Goal: Task Accomplishment & Management: Use online tool/utility

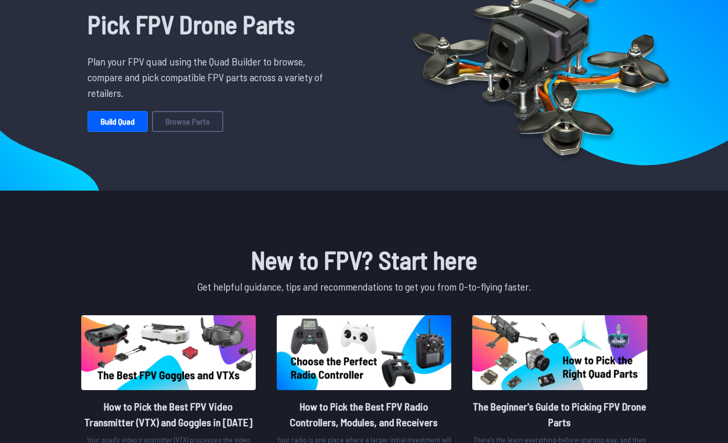
scroll to position [87, 0]
click at [122, 121] on link "Build Quad" at bounding box center [118, 121] width 60 height 21
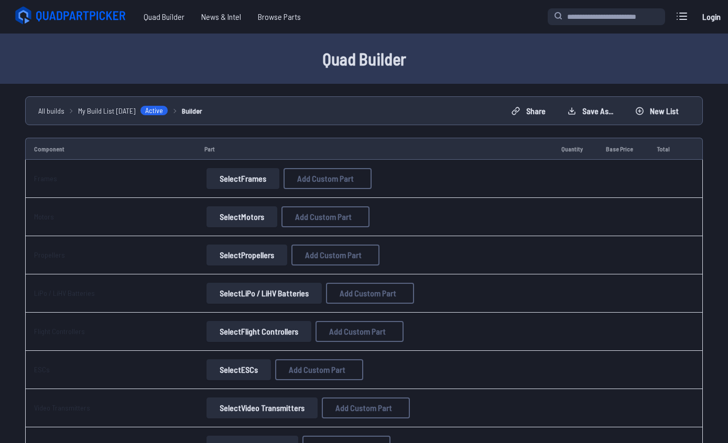
scroll to position [14, 0]
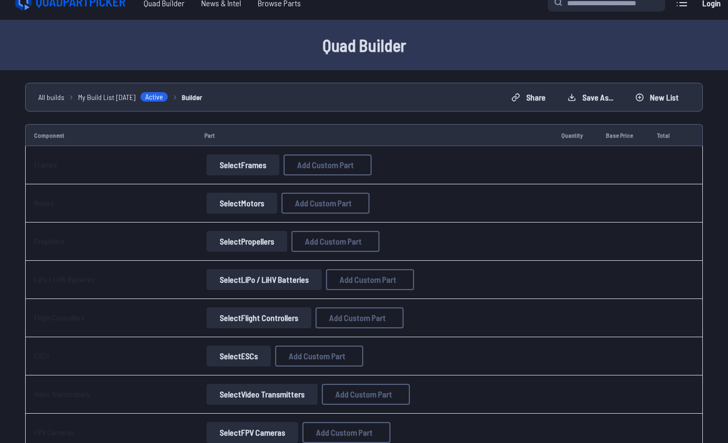
click at [235, 164] on button "Select Frames" at bounding box center [243, 165] width 73 height 21
click at [232, 171] on button "Select Frames" at bounding box center [243, 165] width 73 height 21
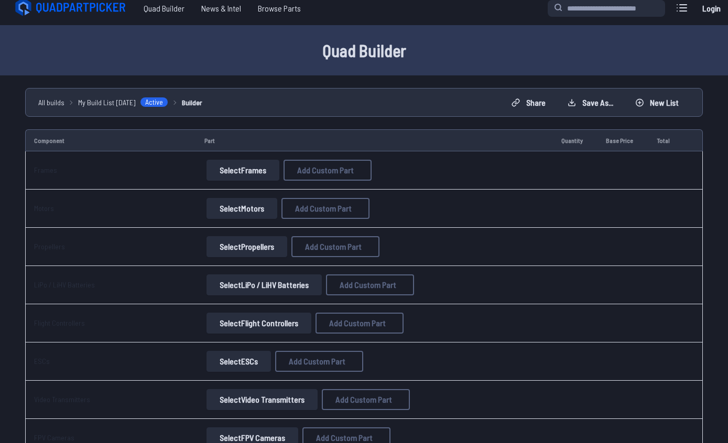
scroll to position [0, 0]
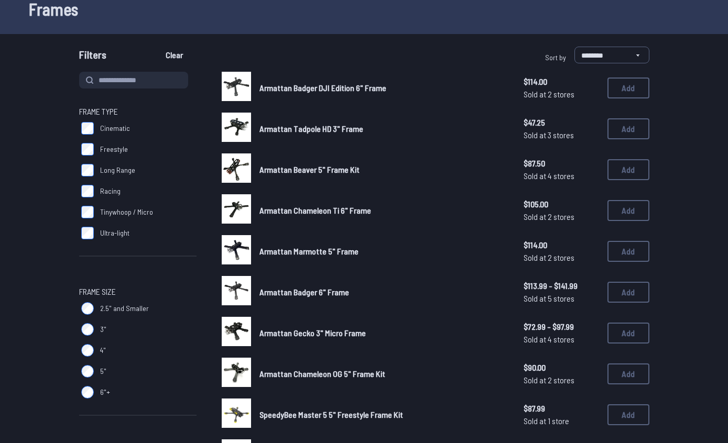
scroll to position [62, 0]
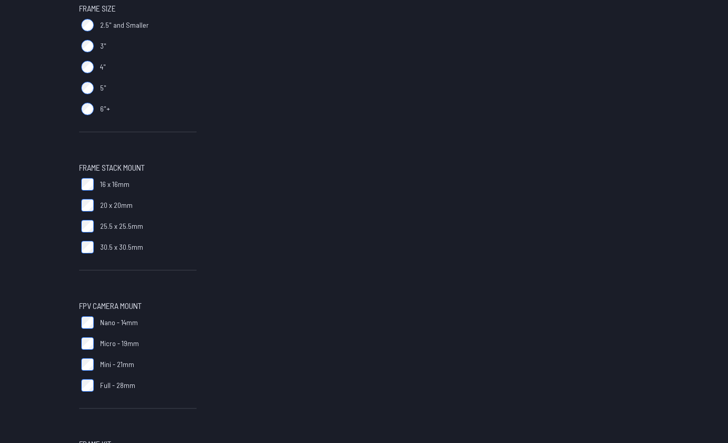
scroll to position [346, 0]
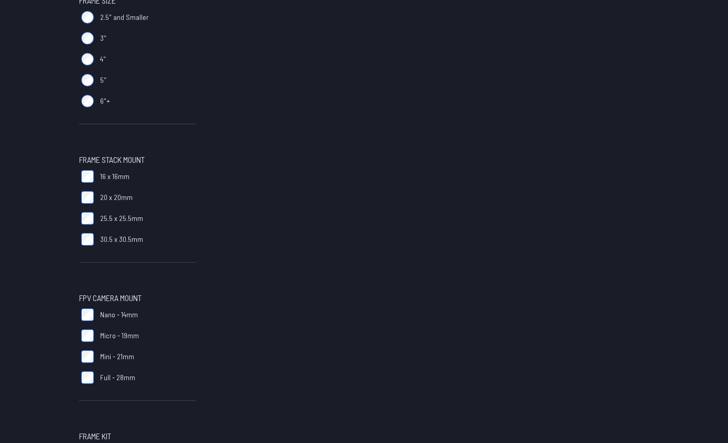
scroll to position [354, 0]
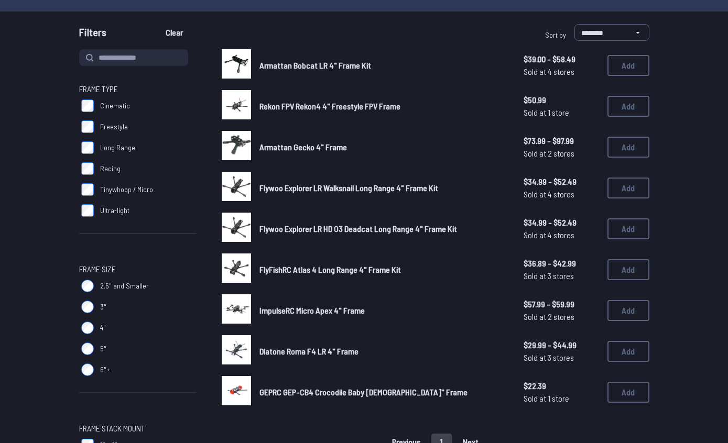
scroll to position [92, 0]
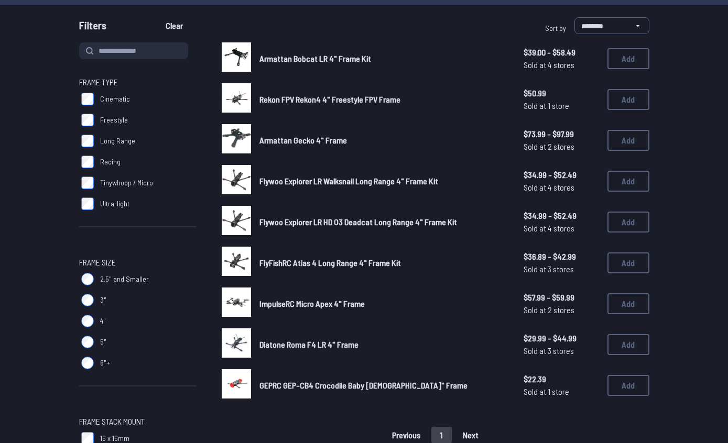
click at [249, 213] on img at bounding box center [236, 220] width 29 height 29
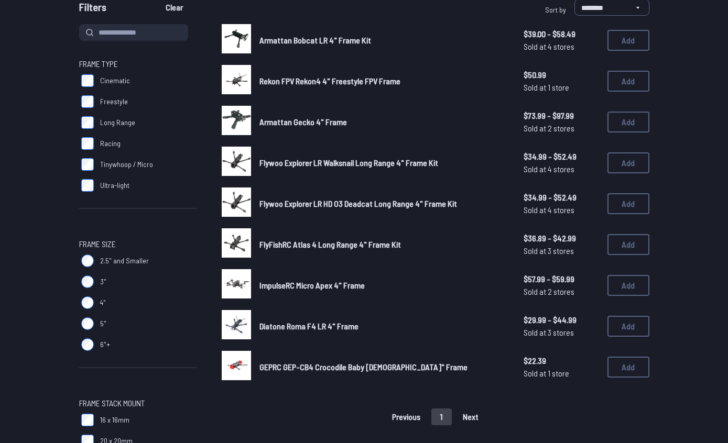
scroll to position [110, 0]
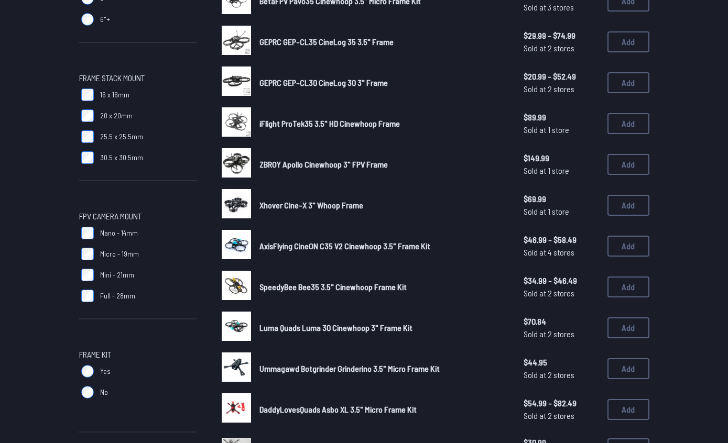
scroll to position [429, 0]
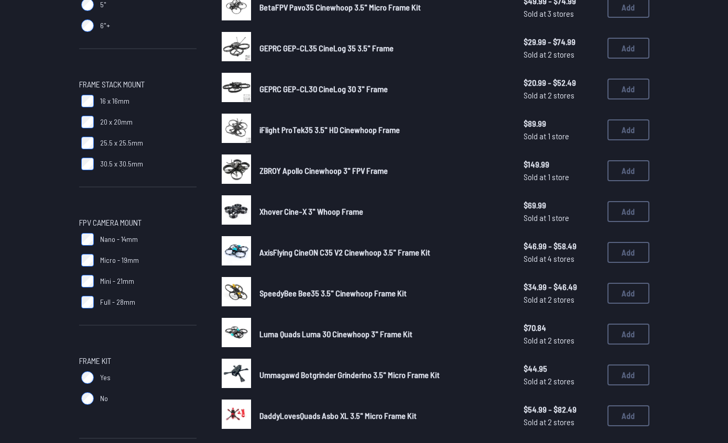
click at [243, 277] on img at bounding box center [236, 291] width 29 height 29
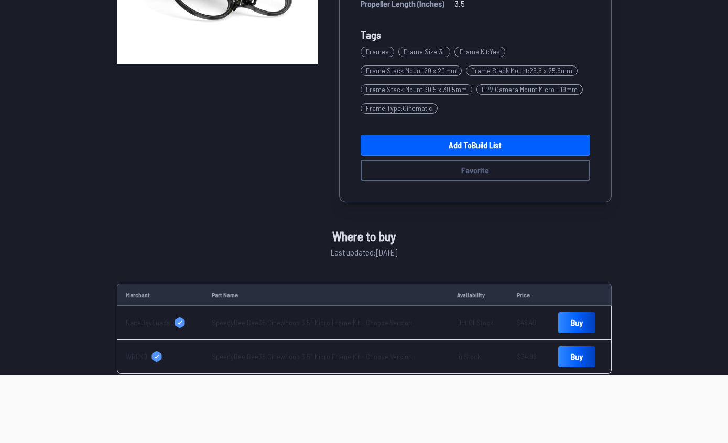
scroll to position [221, 0]
click at [505, 141] on link "Add to Build List" at bounding box center [476, 145] width 230 height 21
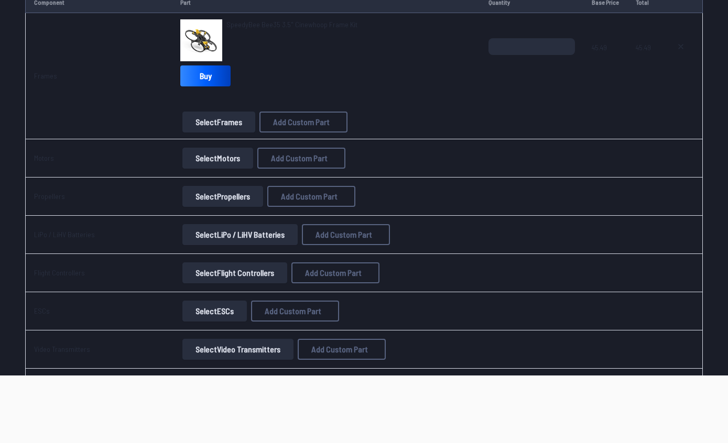
scroll to position [149, 0]
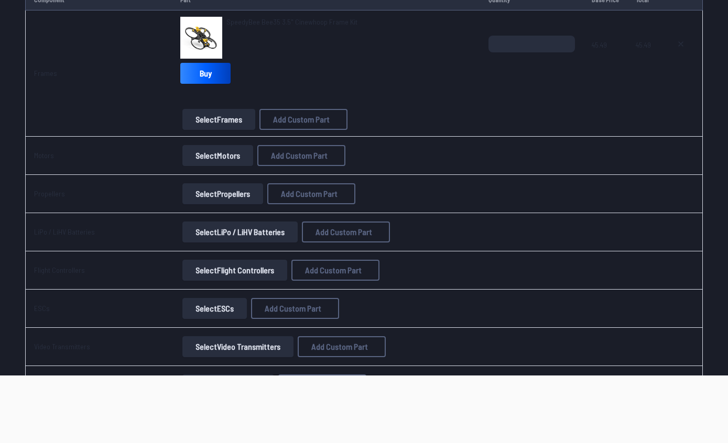
click at [221, 150] on button "Select Motors" at bounding box center [217, 156] width 71 height 21
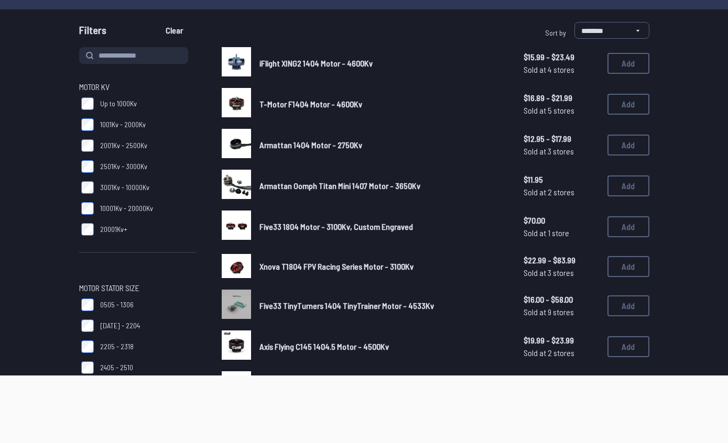
scroll to position [74, 0]
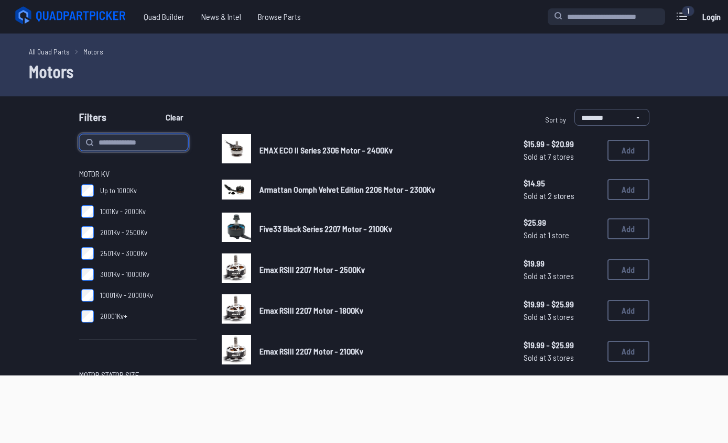
click at [147, 145] on input at bounding box center [133, 142] width 109 height 17
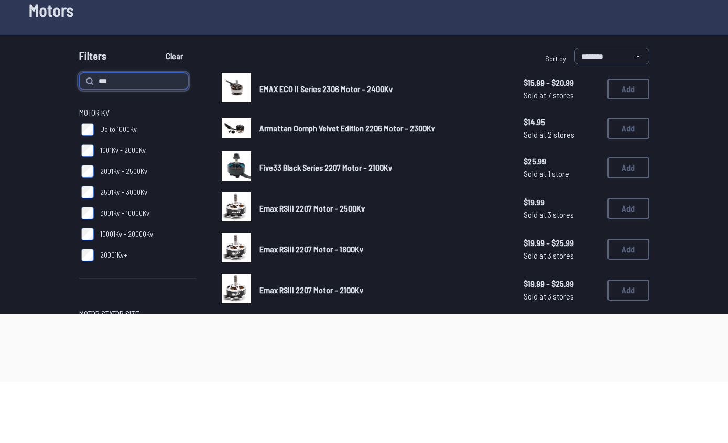
type input "***"
click at [175, 109] on button "Clear" at bounding box center [174, 117] width 35 height 17
type input "***"
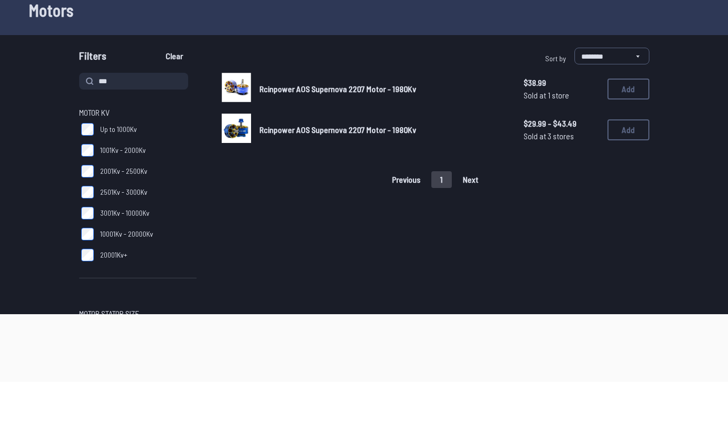
click at [299, 145] on span "Rcinpower AOS Supernova 2207 Motor - 1980Kv" at bounding box center [337, 150] width 157 height 10
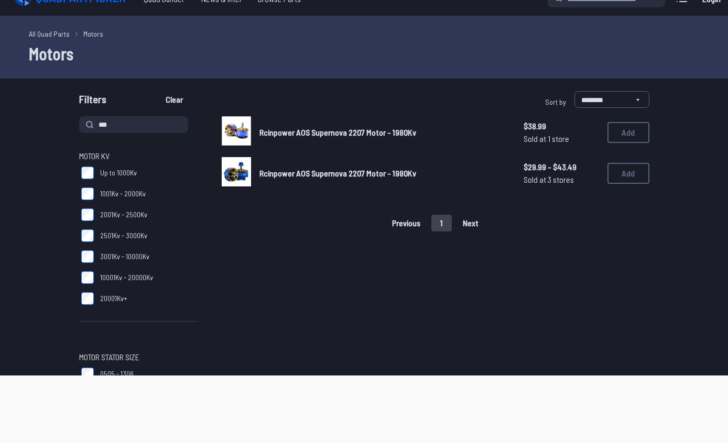
scroll to position [21, 0]
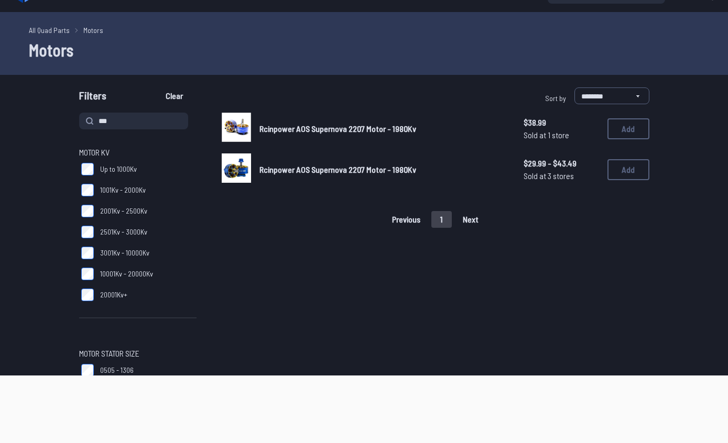
click at [643, 128] on button "Add" at bounding box center [628, 128] width 42 height 21
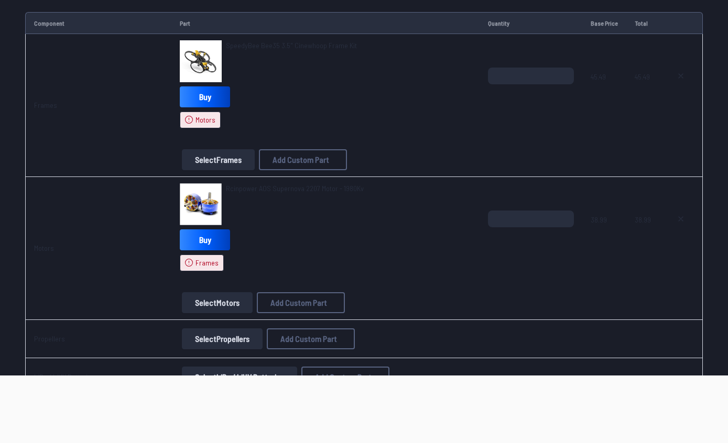
scroll to position [192, 0]
